Goal: Transaction & Acquisition: Purchase product/service

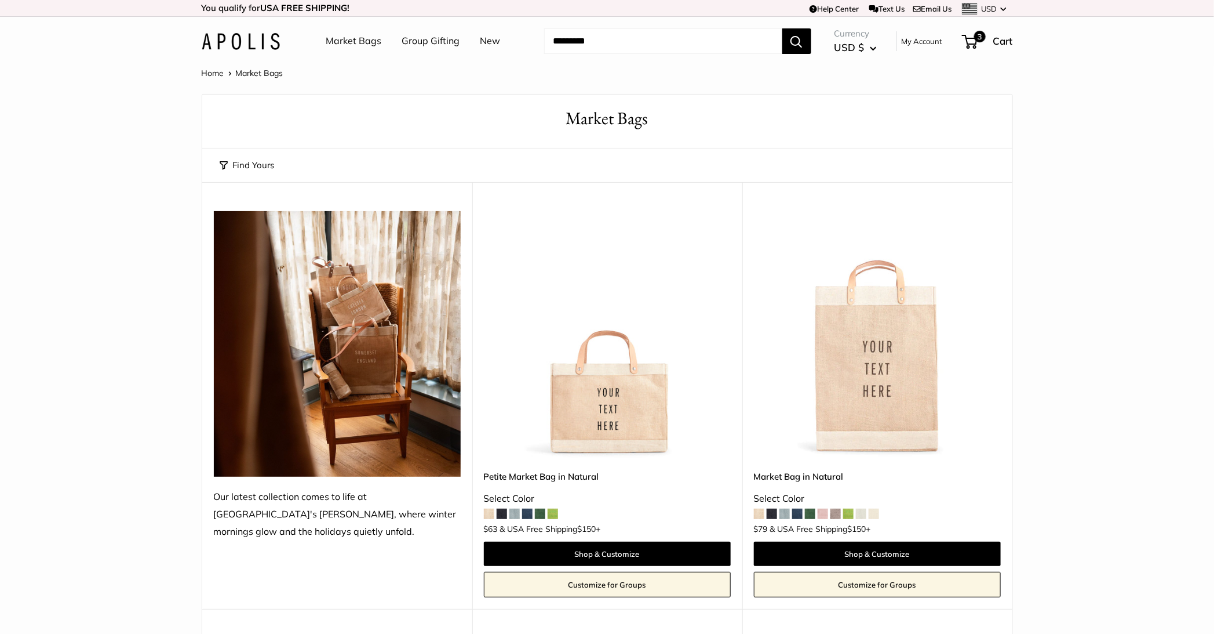
click at [265, 43] on img at bounding box center [241, 41] width 78 height 17
click at [227, 37] on img at bounding box center [241, 41] width 78 height 17
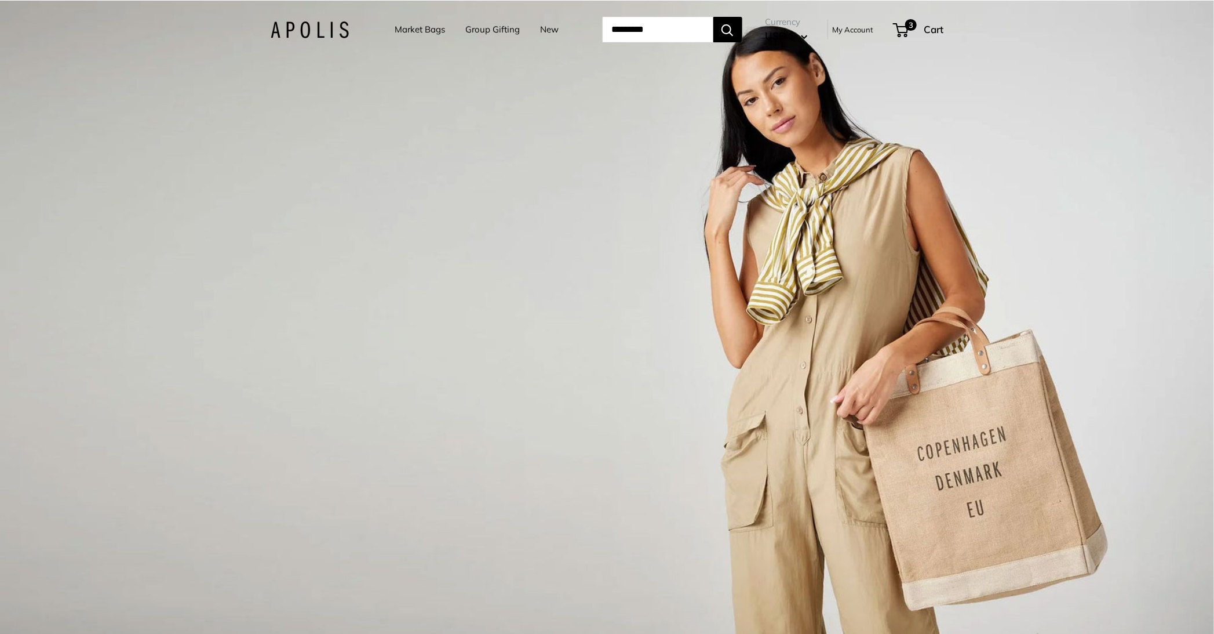
click at [603, 203] on div "1 / 3" at bounding box center [607, 318] width 1214 height 634
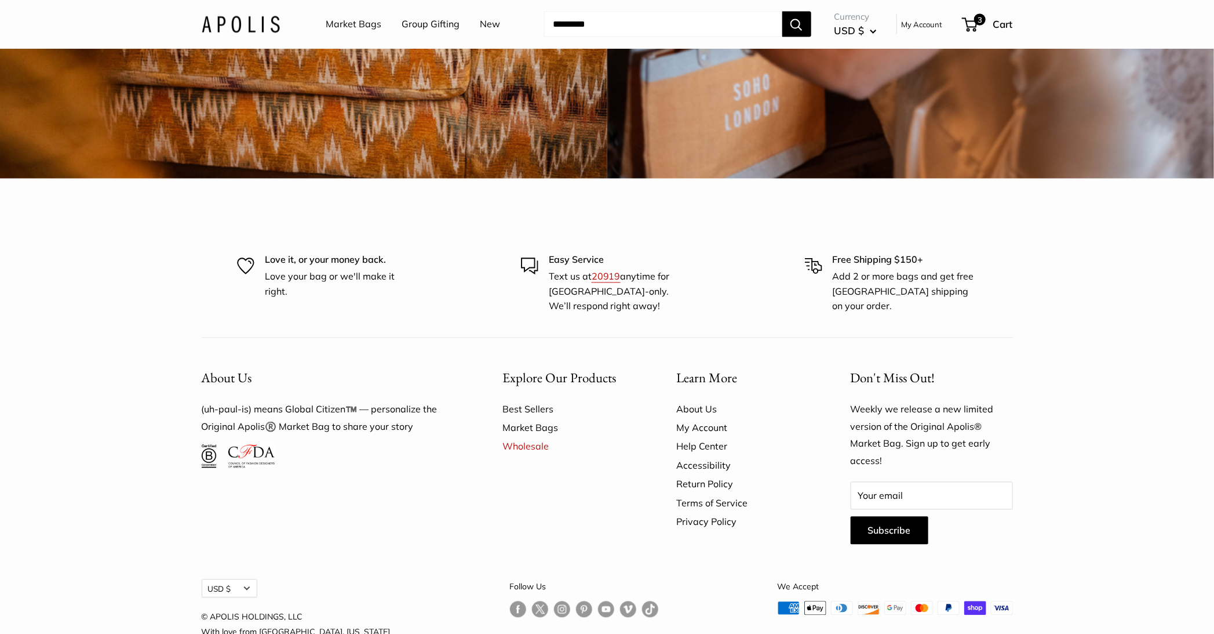
scroll to position [3544, 0]
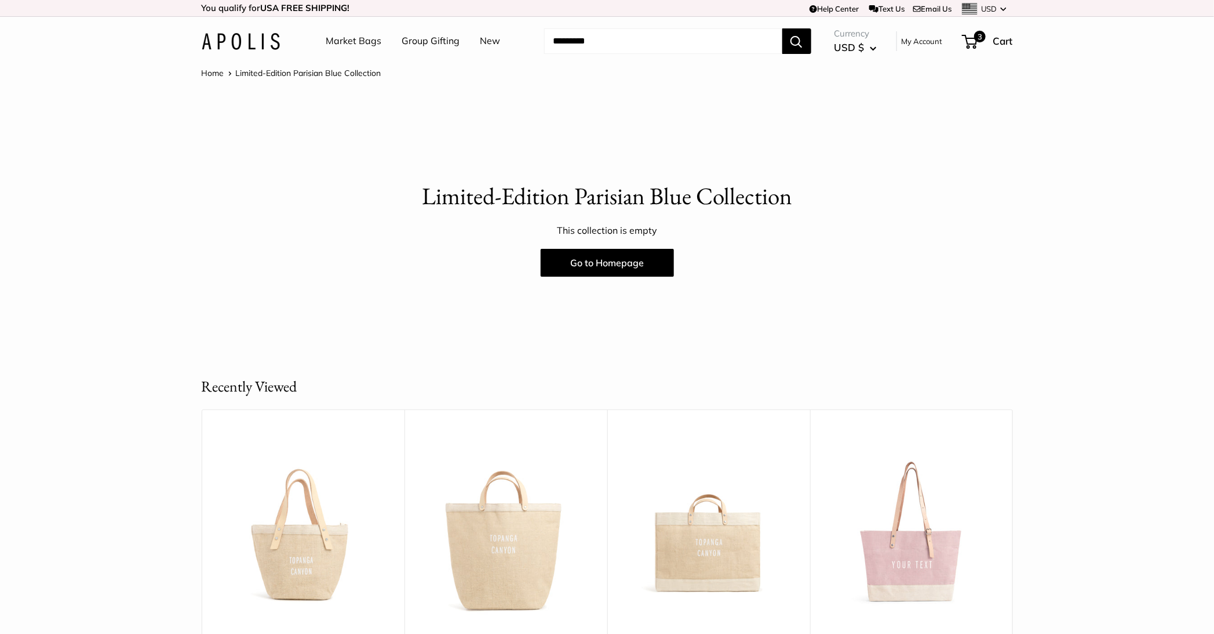
click at [367, 38] on link "Market Bags" at bounding box center [354, 40] width 56 height 17
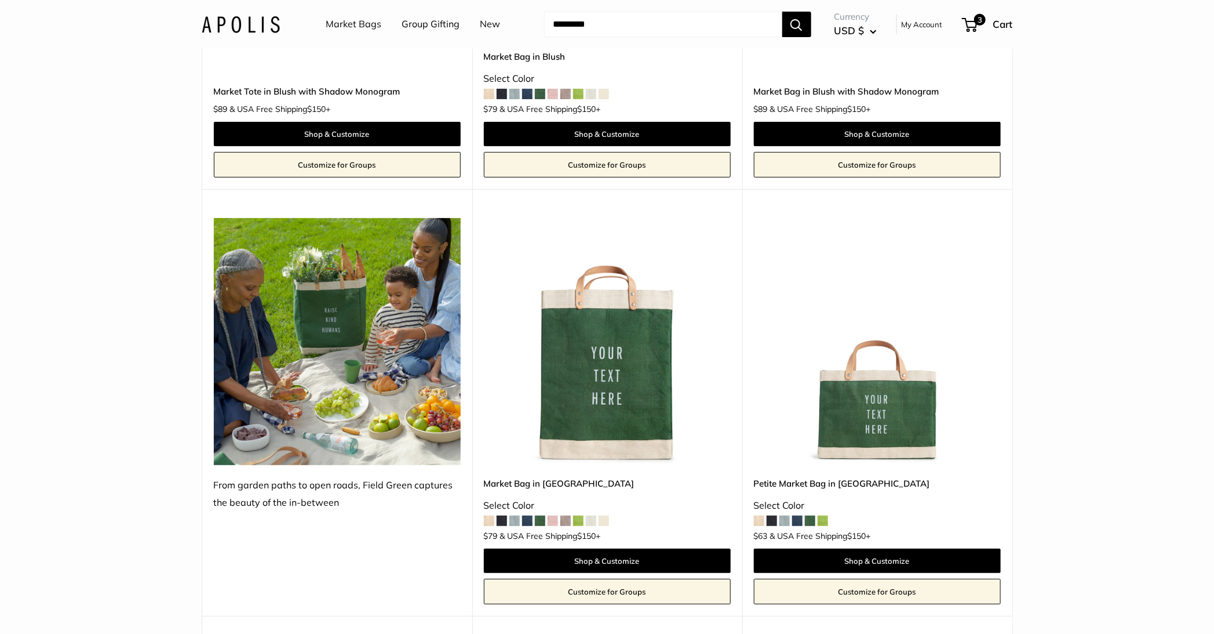
scroll to position [2487, 0]
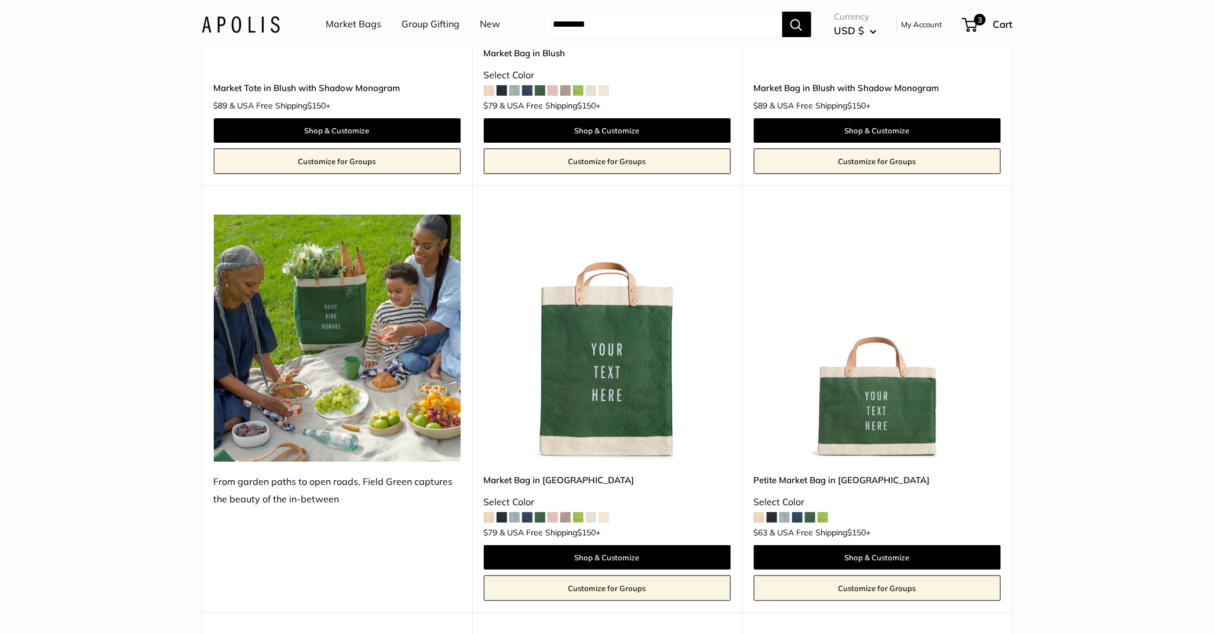
click at [0, 0] on img at bounding box center [0, 0] width 0 height 0
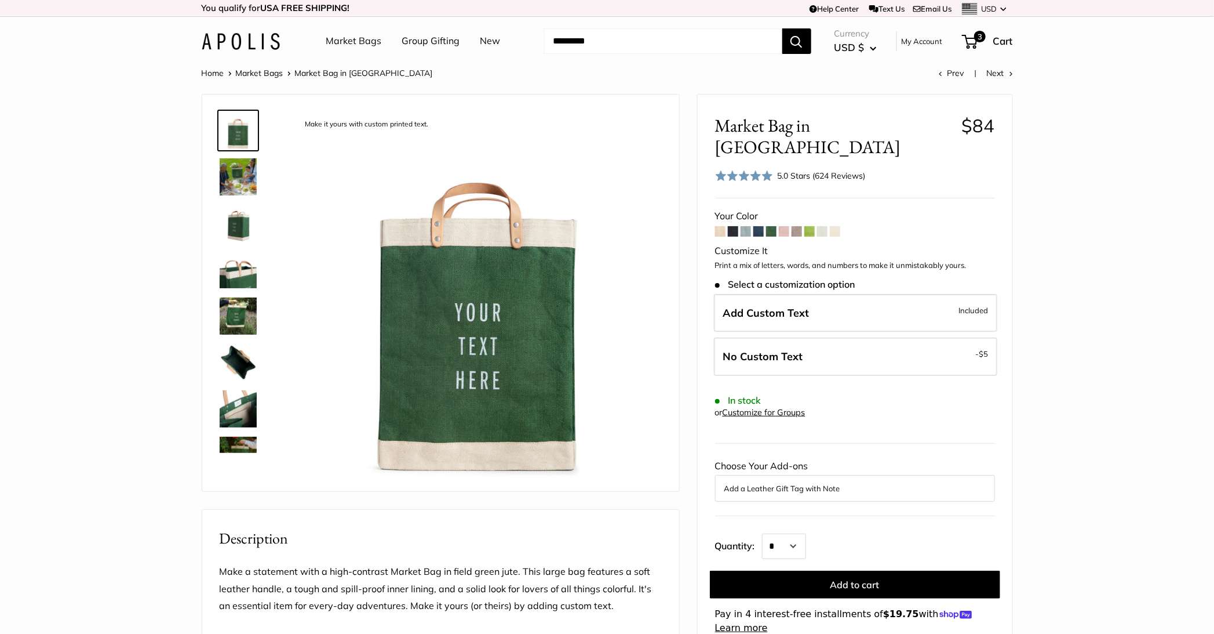
click at [345, 43] on link "Market Bags" at bounding box center [354, 40] width 56 height 17
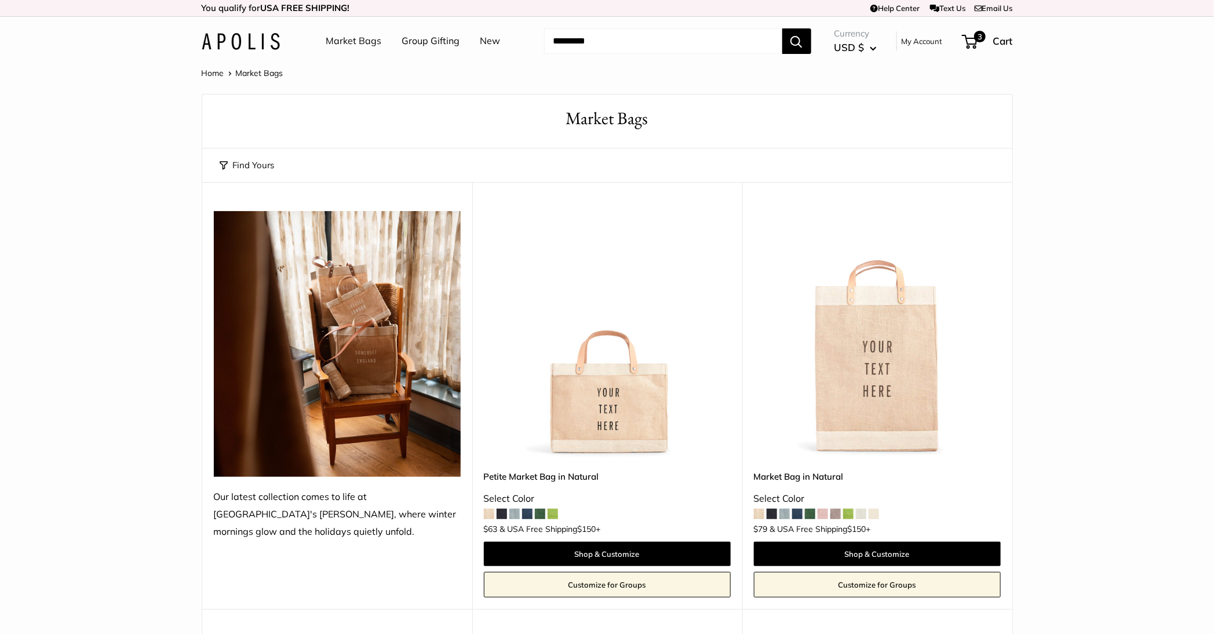
click at [489, 44] on link "New" at bounding box center [491, 40] width 20 height 17
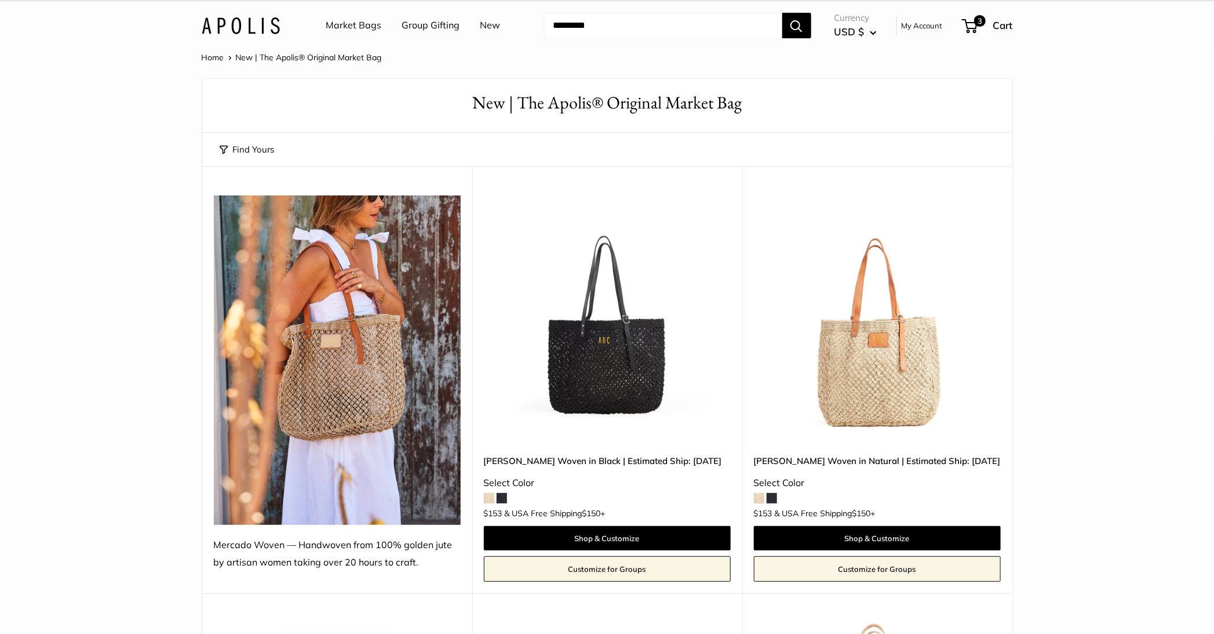
scroll to position [14, 0]
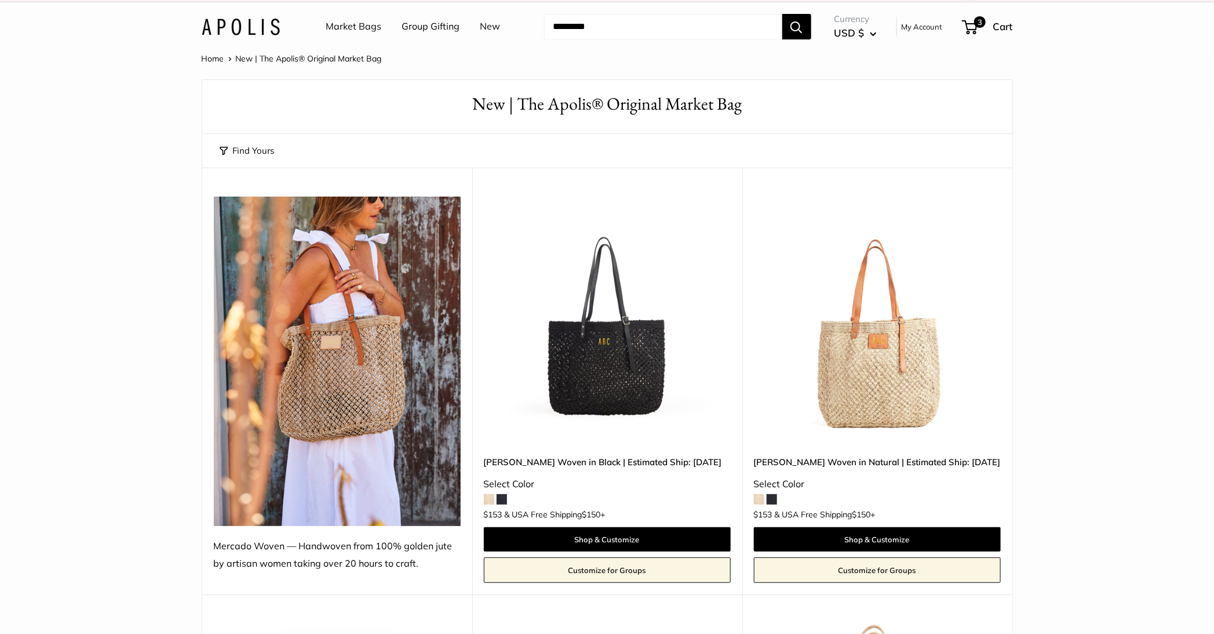
click at [482, 30] on link "New" at bounding box center [491, 26] width 20 height 17
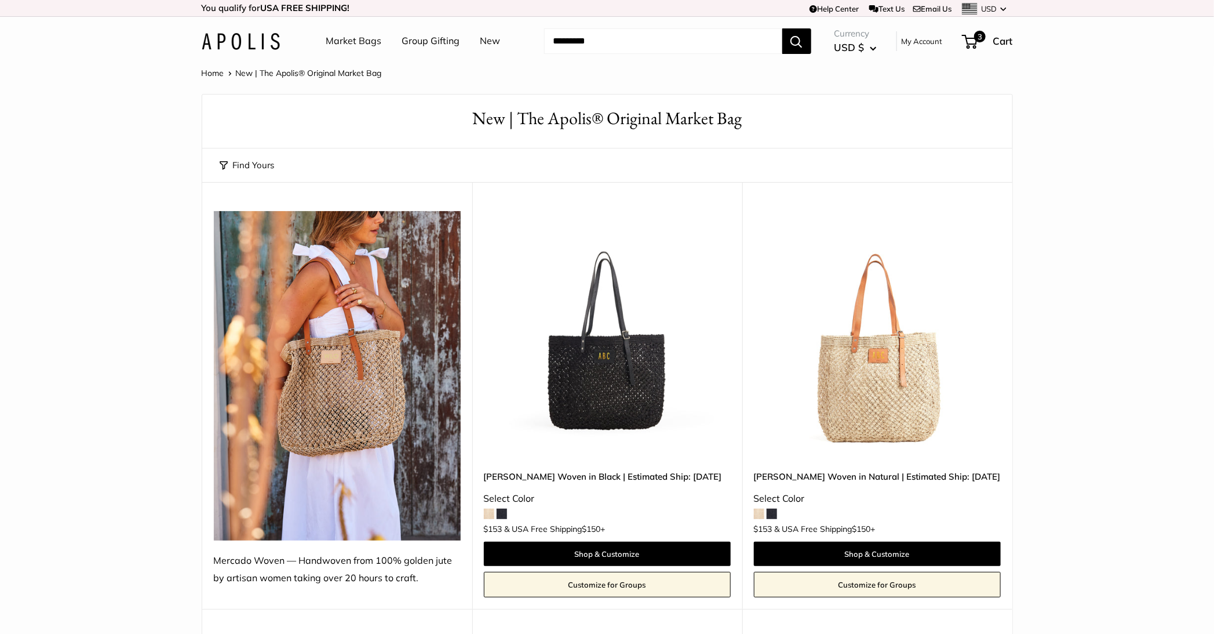
click at [362, 36] on link "Market Bags" at bounding box center [354, 40] width 56 height 17
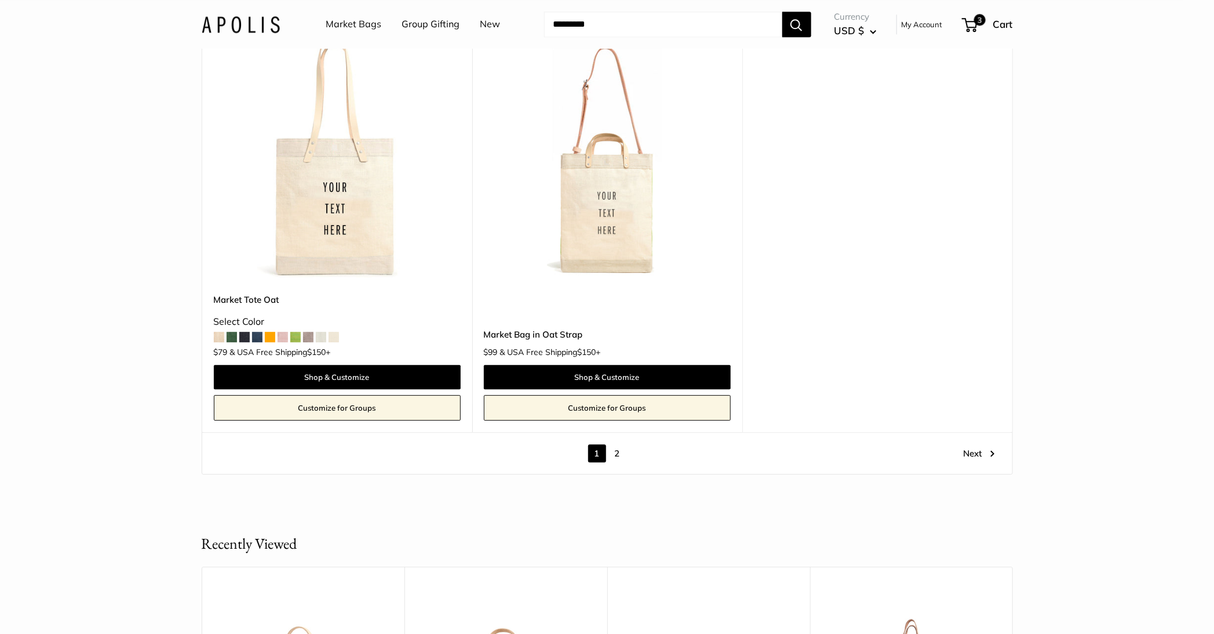
scroll to position [6525, 0]
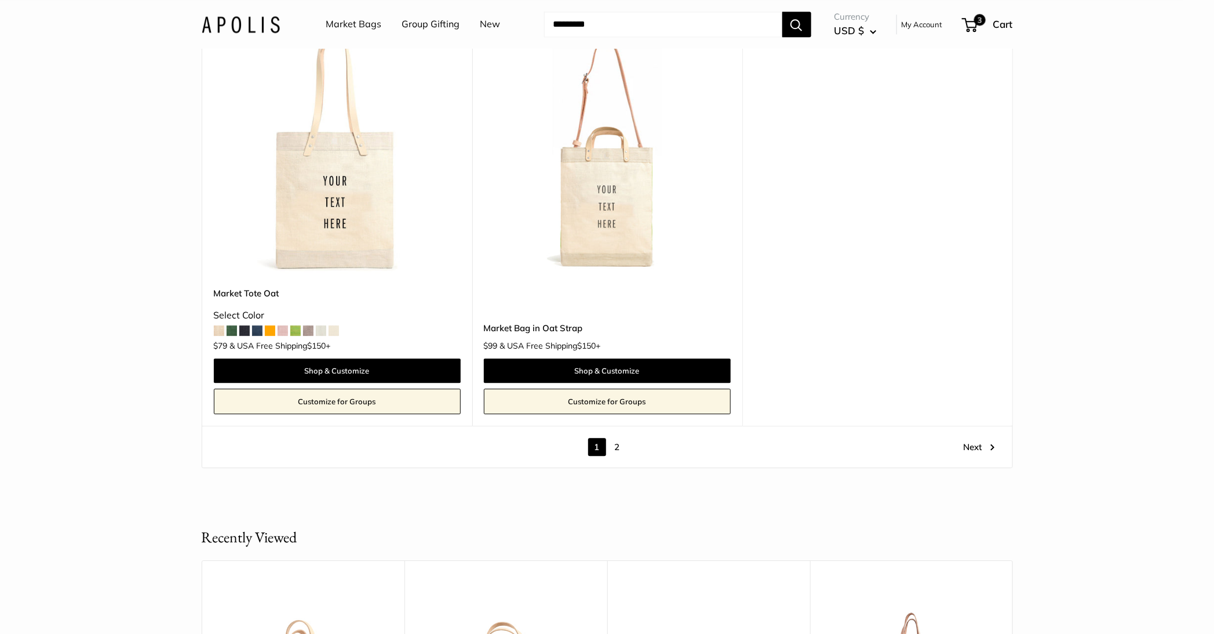
click at [618, 445] on link "2" at bounding box center [618, 447] width 18 height 18
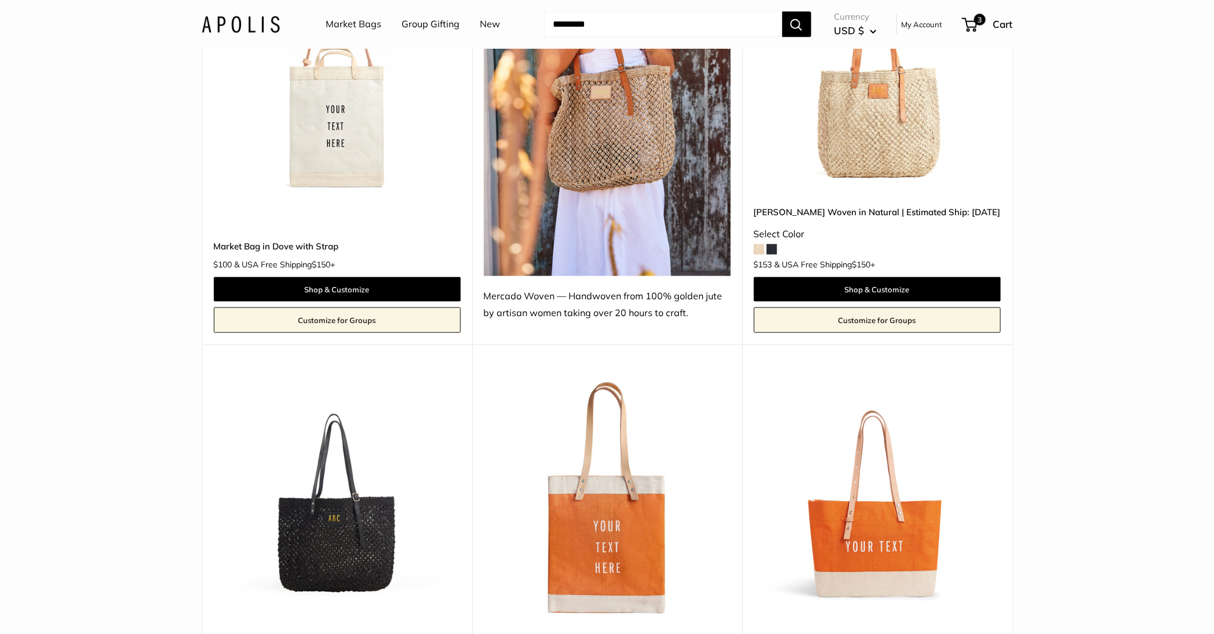
scroll to position [692, 0]
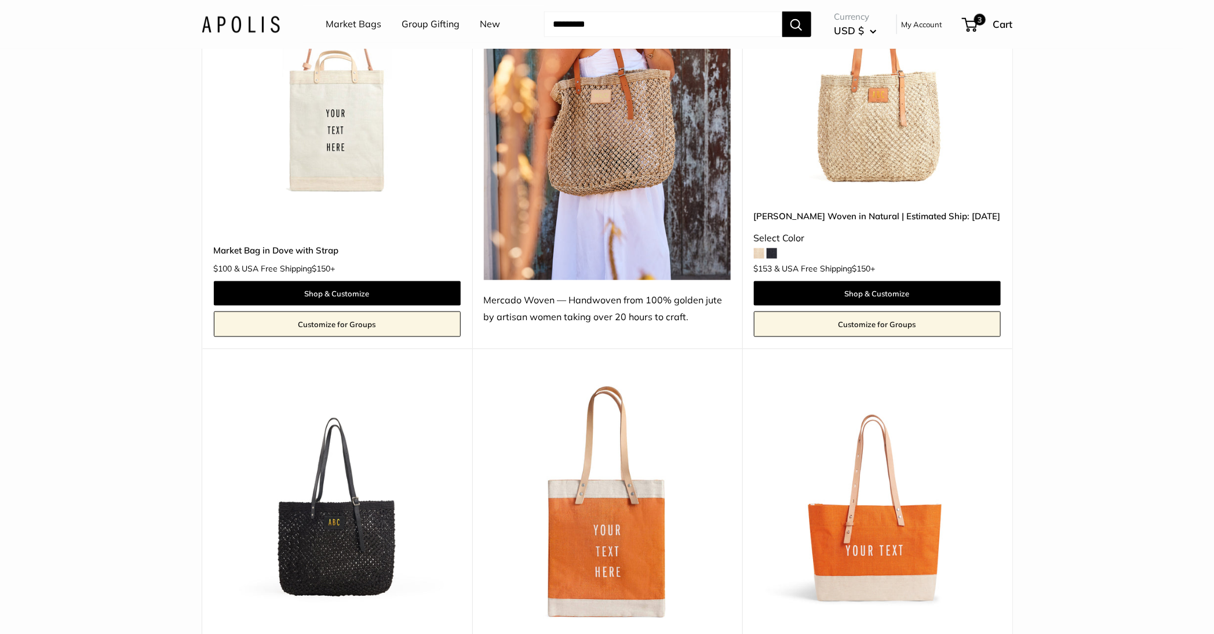
click at [371, 21] on link "Market Bags" at bounding box center [354, 24] width 56 height 17
